Goal: Information Seeking & Learning: Learn about a topic

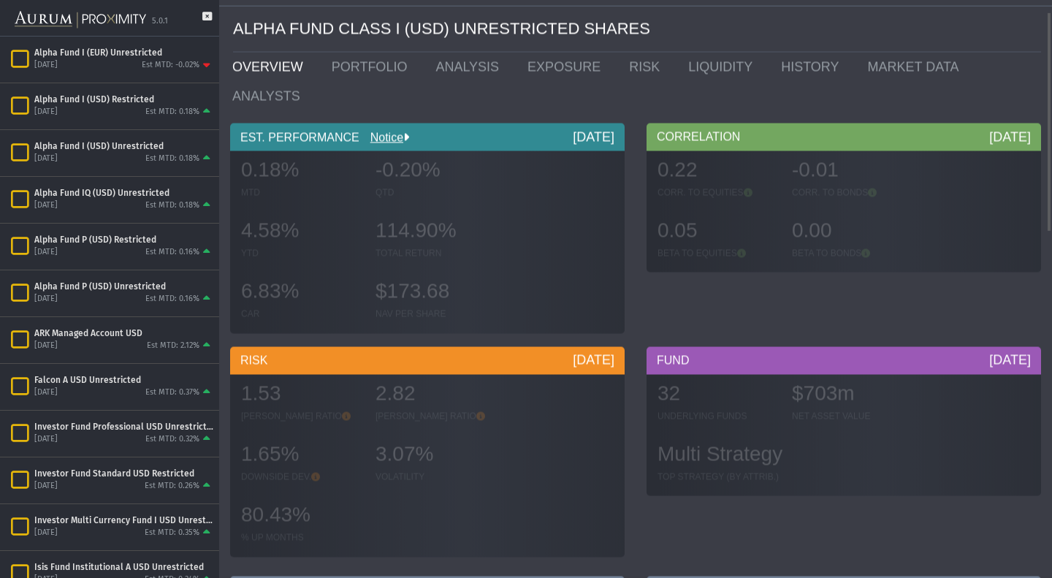
scroll to position [31, 0]
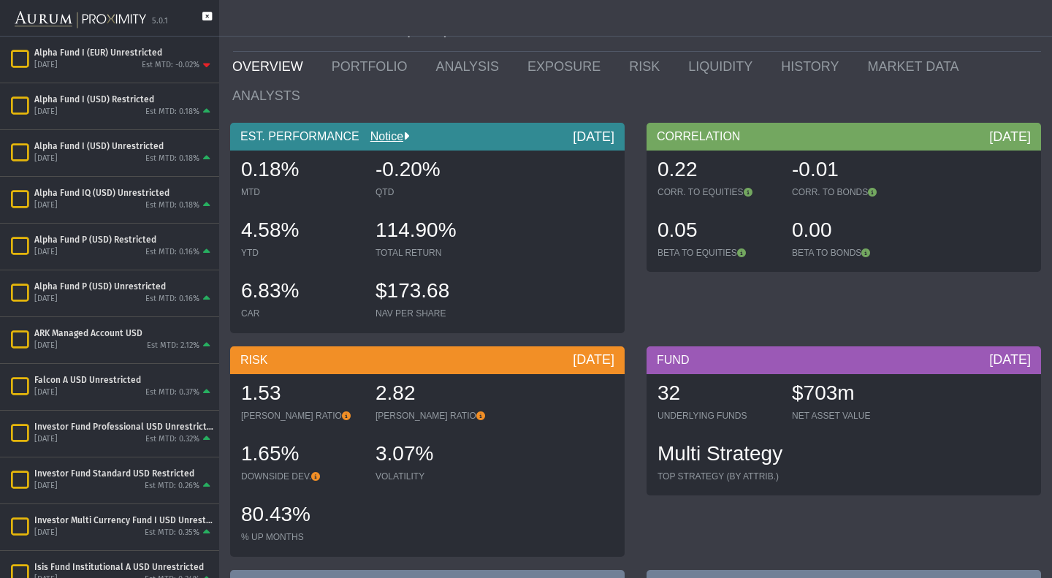
click at [206, 16] on icon at bounding box center [206, 24] width 9 height 24
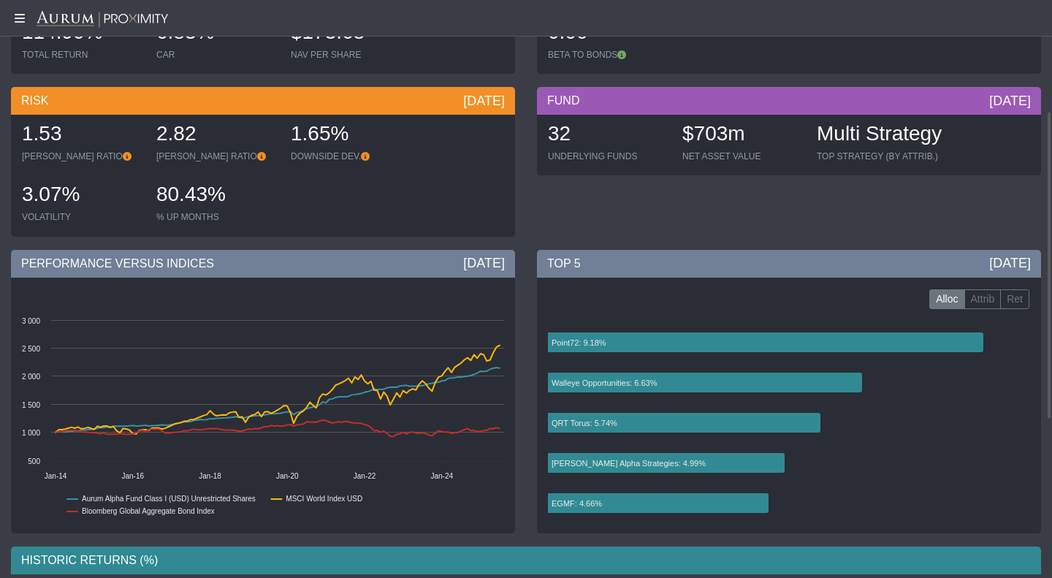
scroll to position [210, 0]
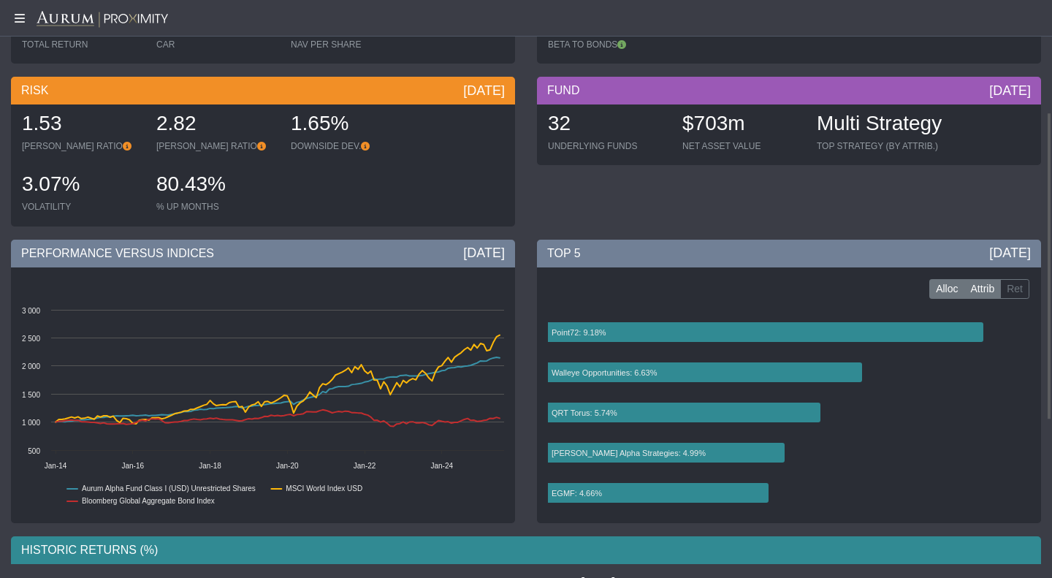
click at [973, 284] on label "Attrib" at bounding box center [982, 289] width 37 height 20
click at [1012, 294] on label "Ret" at bounding box center [1014, 289] width 29 height 20
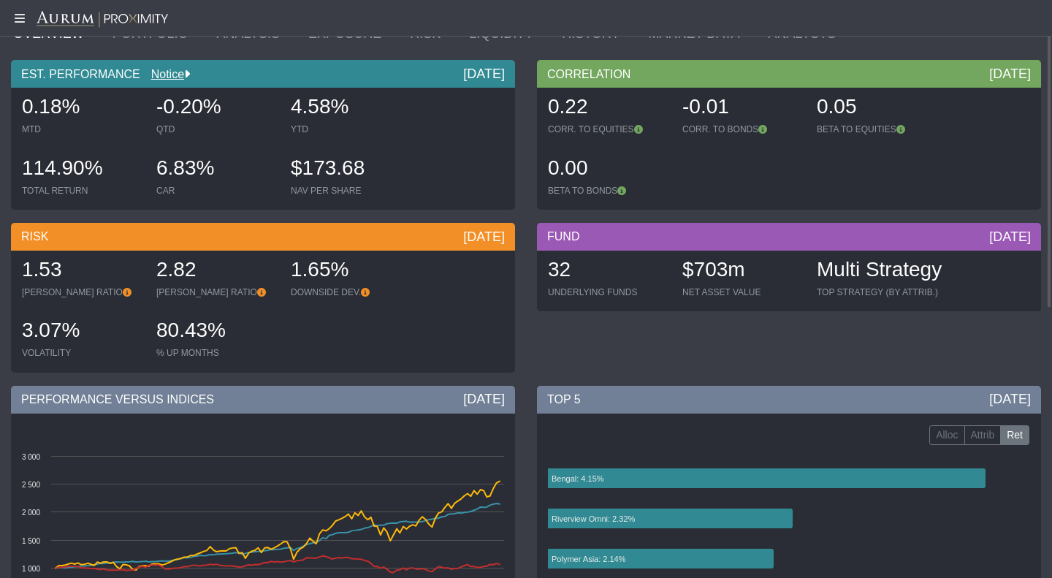
scroll to position [0, 0]
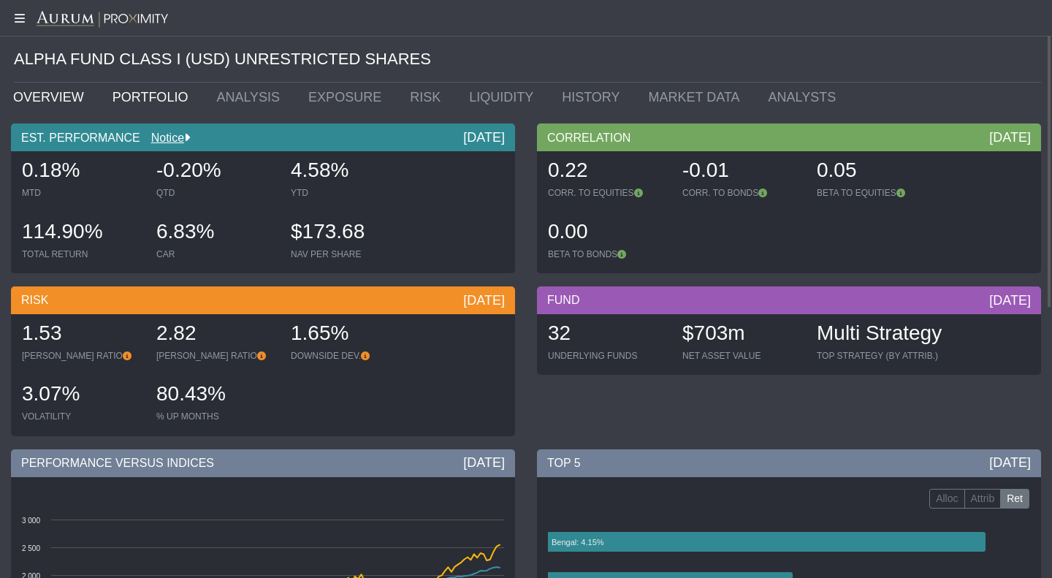
click at [140, 101] on link "PORTFOLIO" at bounding box center [154, 97] width 104 height 29
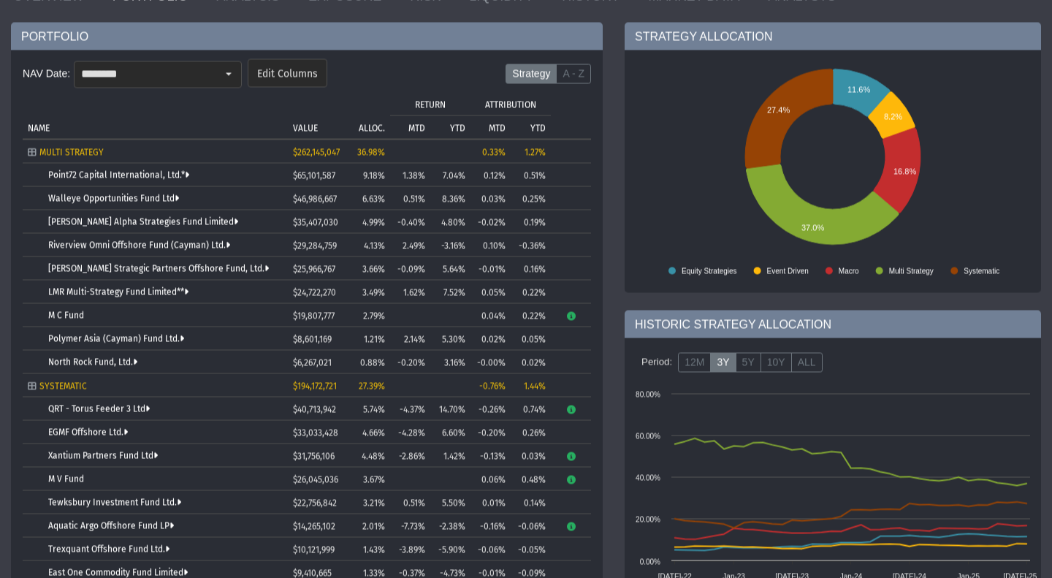
scroll to position [100, 0]
click at [121, 174] on link "Point72 Capital International, Ltd.*" at bounding box center [118, 176] width 141 height 10
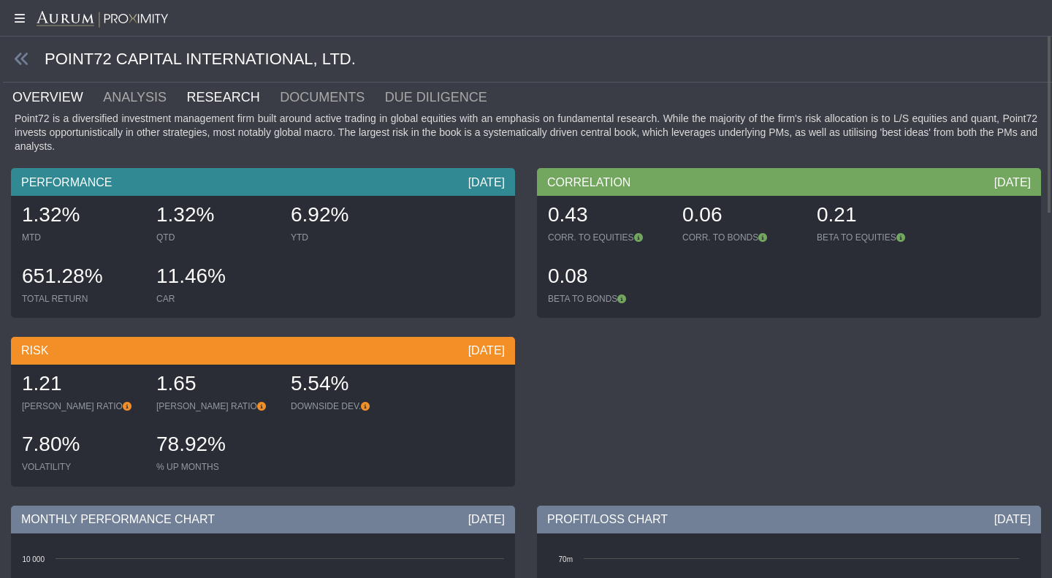
click at [186, 88] on link "RESEARCH" at bounding box center [232, 97] width 93 height 29
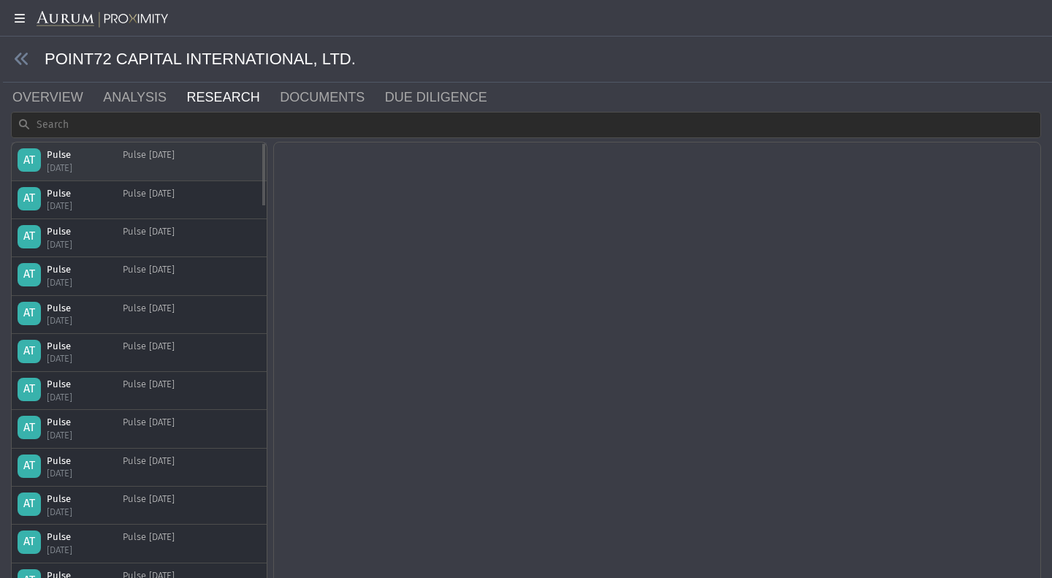
click at [157, 164] on div "Pulse [DATE]" at bounding box center [149, 161] width 52 height 26
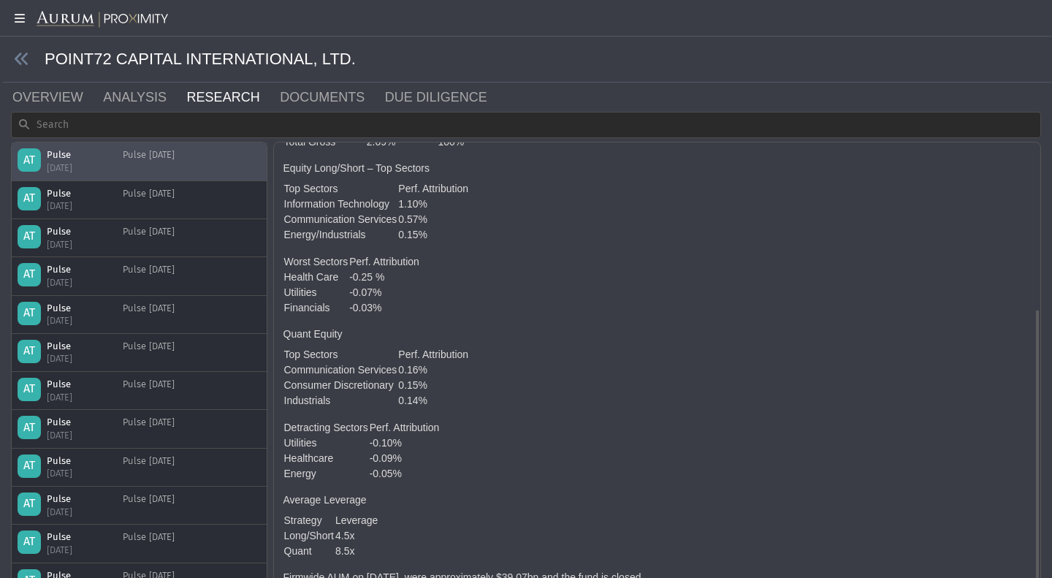
scroll to position [264, 0]
click at [302, 92] on link "DOCUMENTS" at bounding box center [330, 97] width 105 height 29
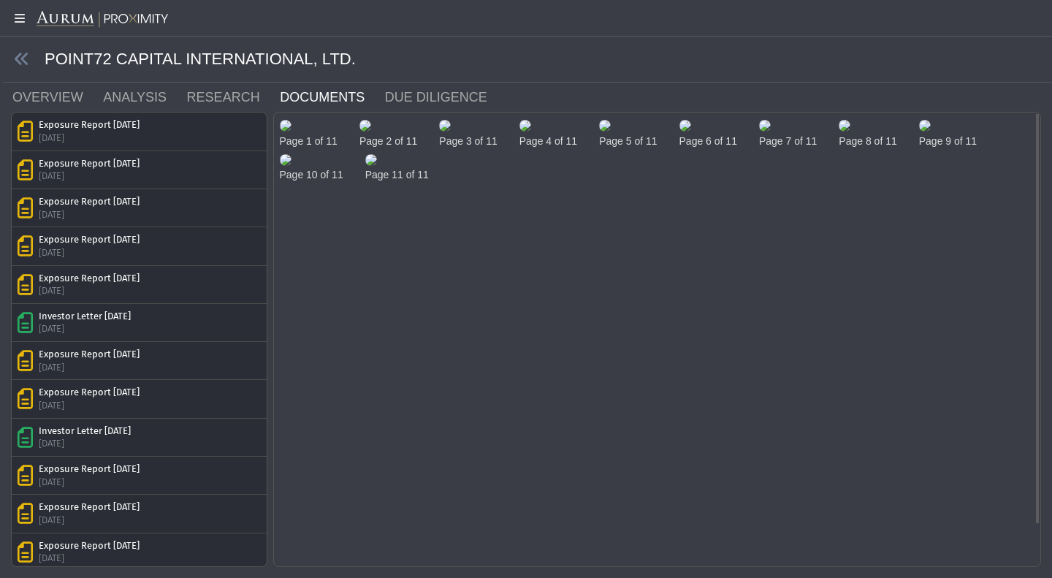
click at [291, 131] on img at bounding box center [286, 126] width 12 height 12
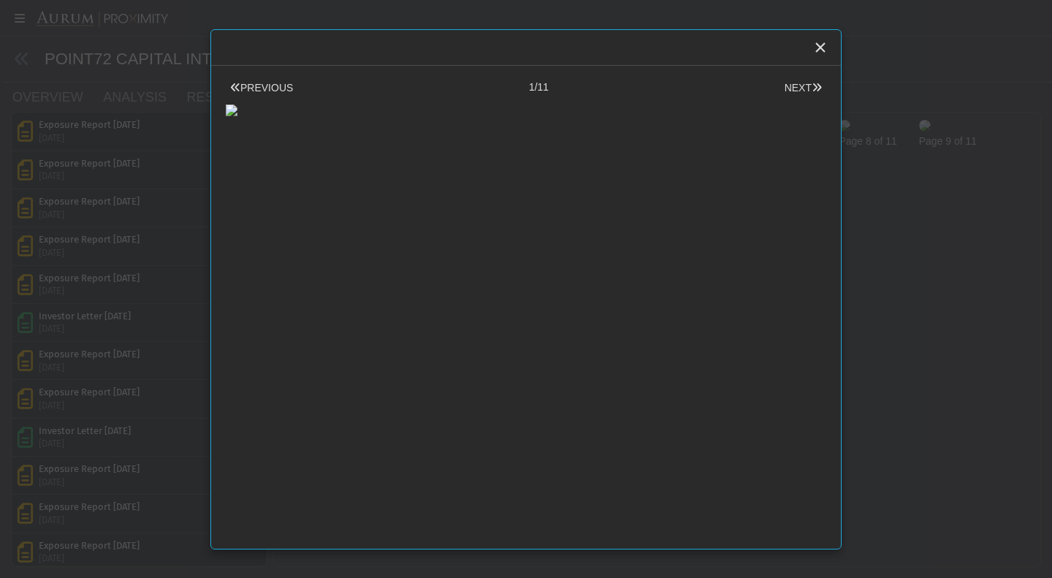
click at [131, 299] on body "5.0.1 Pull down to refresh... Release to refresh... Refreshing... Alpha Fund I …" at bounding box center [526, 289] width 1052 height 578
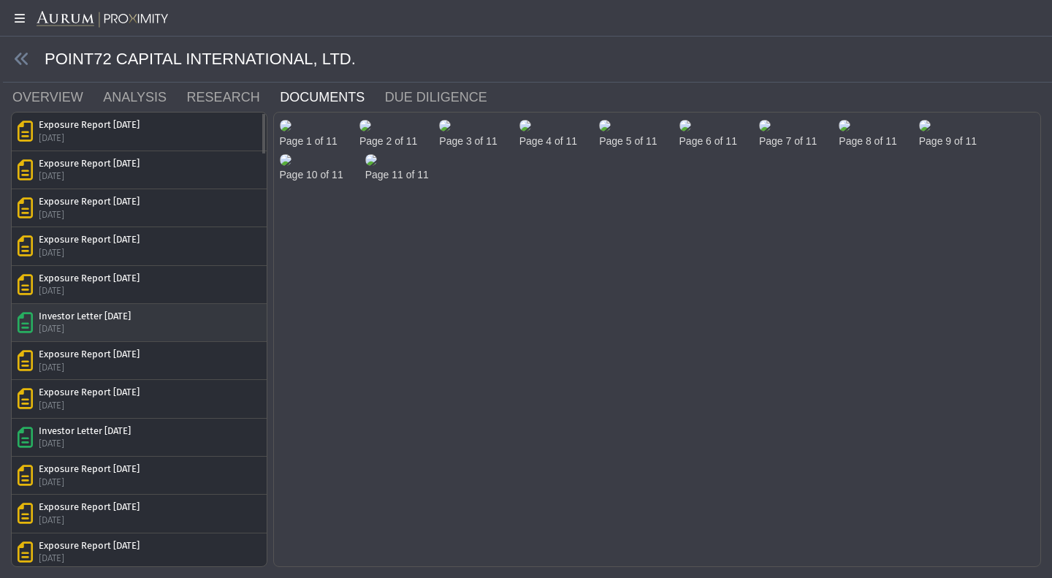
click at [125, 332] on div "[DATE]" at bounding box center [85, 328] width 92 height 13
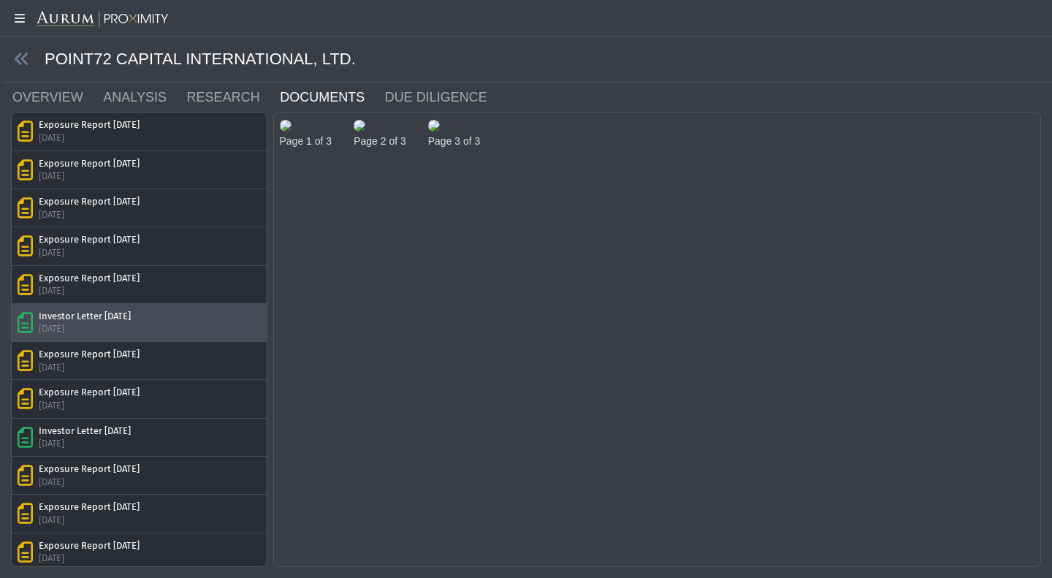
click at [291, 131] on img at bounding box center [286, 126] width 12 height 12
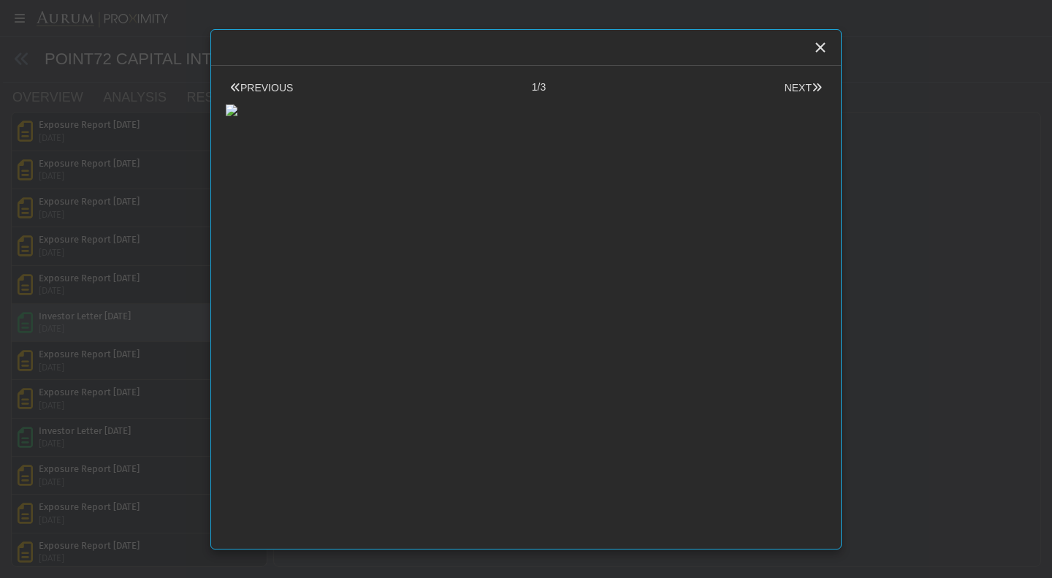
click at [932, 175] on body "5.0.1 Pull down to refresh... Release to refresh... Refreshing... Alpha Fund I …" at bounding box center [526, 289] width 1052 height 578
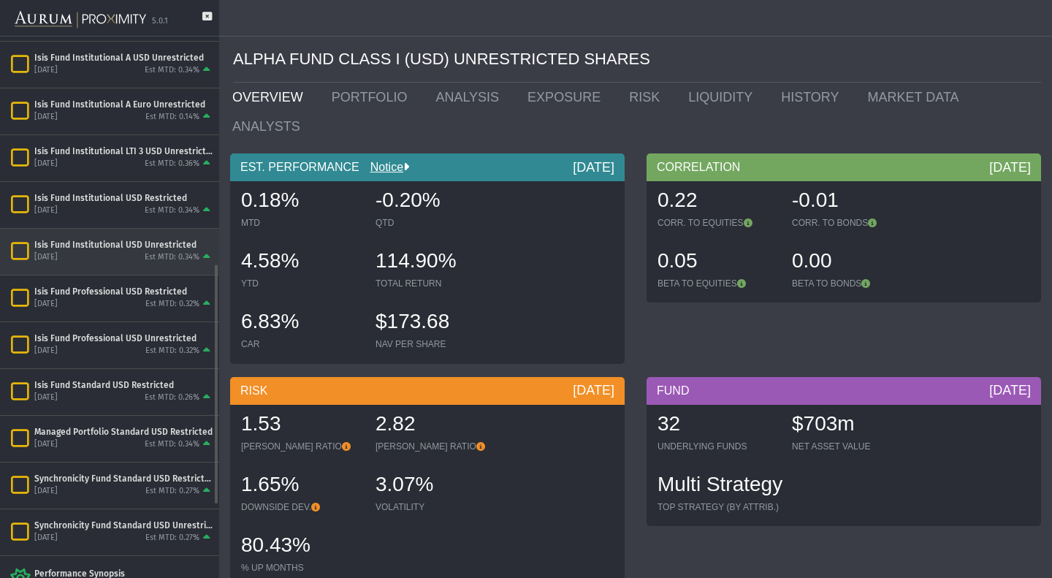
scroll to position [507, 0]
